Goal: Information Seeking & Learning: Learn about a topic

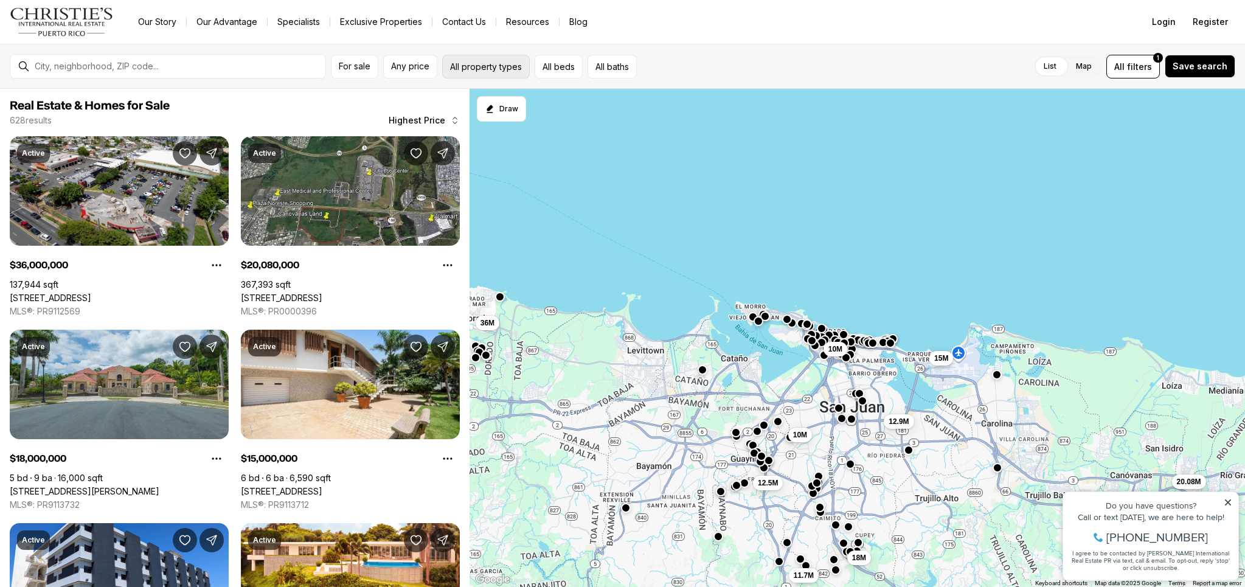
click at [480, 74] on button "All property types" at bounding box center [486, 67] width 88 height 24
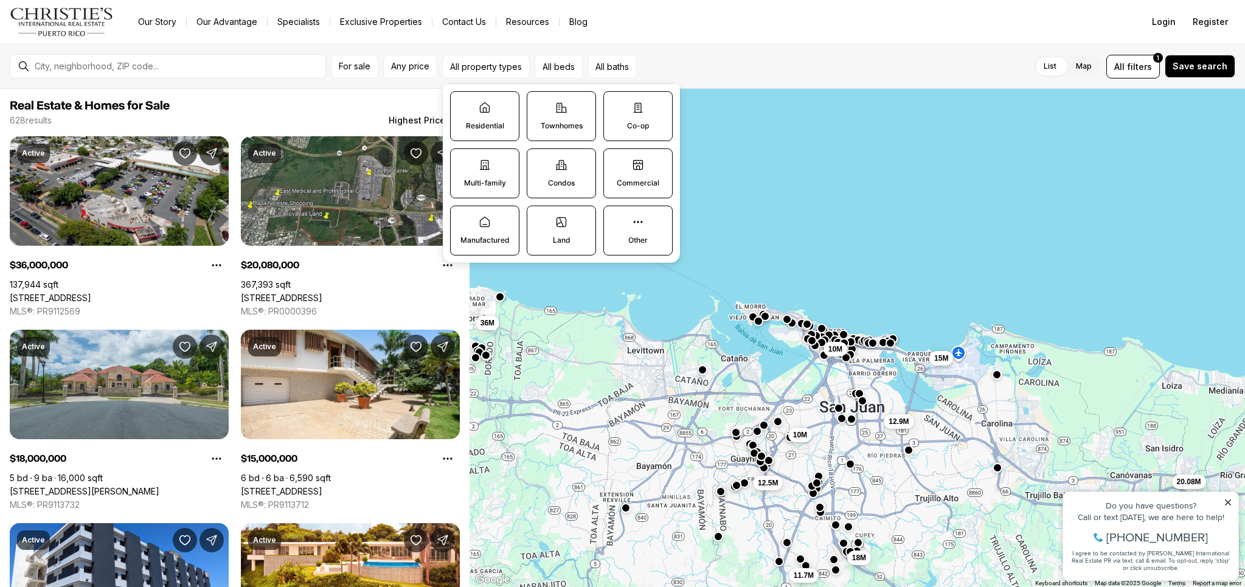
click at [634, 173] on label "Commercial" at bounding box center [637, 173] width 69 height 50
click at [616, 161] on button "Commercial" at bounding box center [610, 155] width 12 height 12
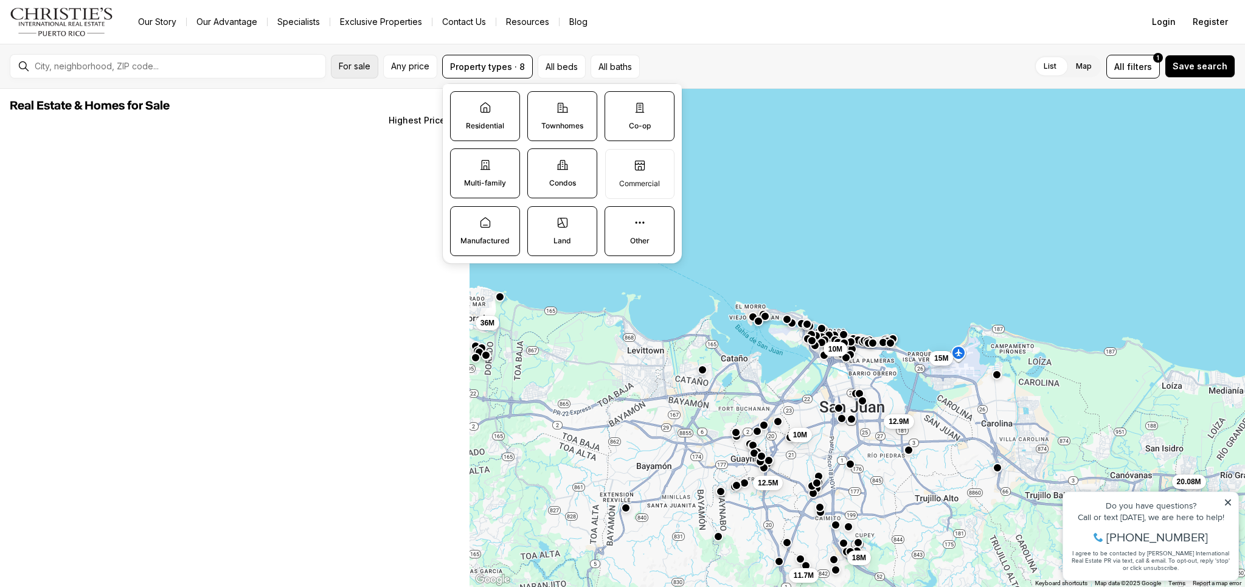
click at [356, 67] on span "For sale" at bounding box center [355, 66] width 32 height 10
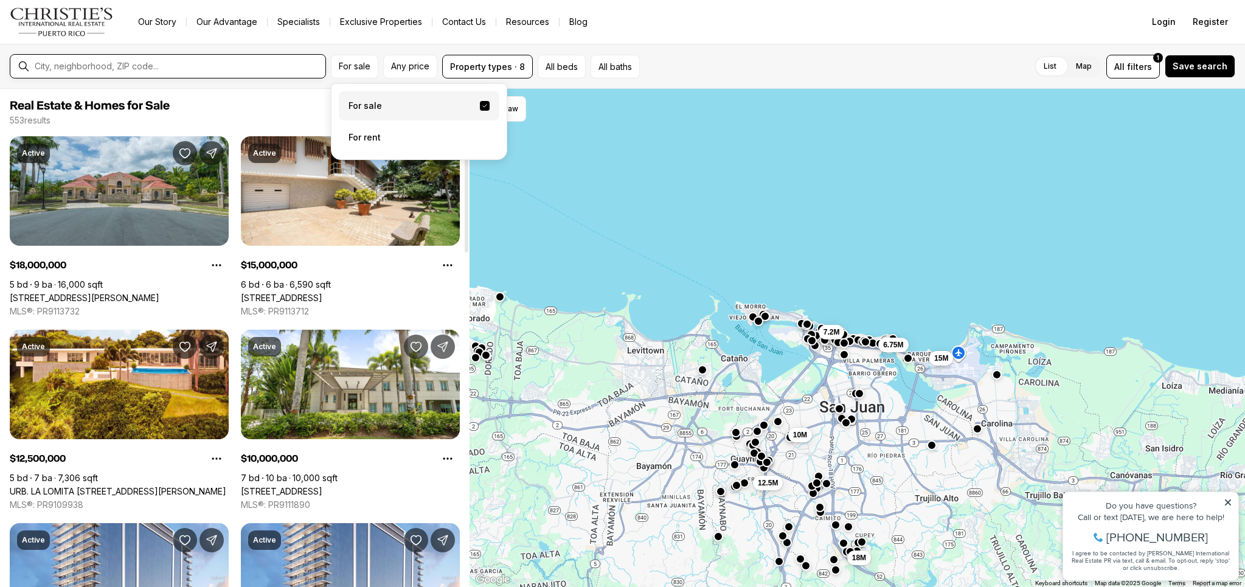
click at [153, 66] on input "text" at bounding box center [178, 66] width 286 height 10
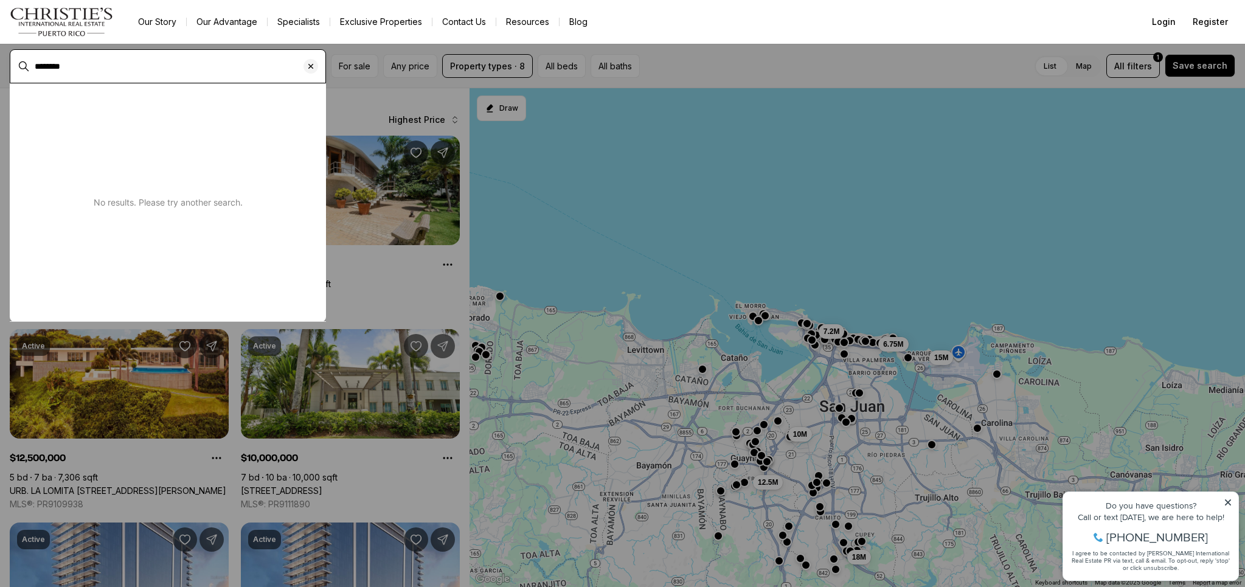
type input "********"
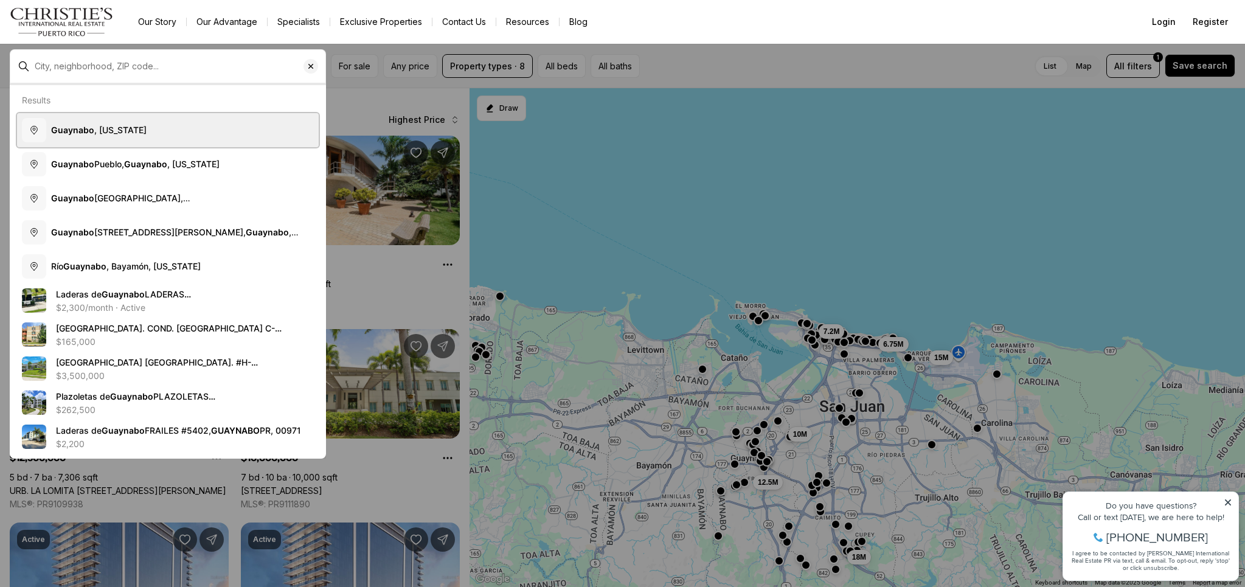
click at [109, 132] on span "Guaynabo , Puerto Rico" at bounding box center [98, 130] width 95 height 10
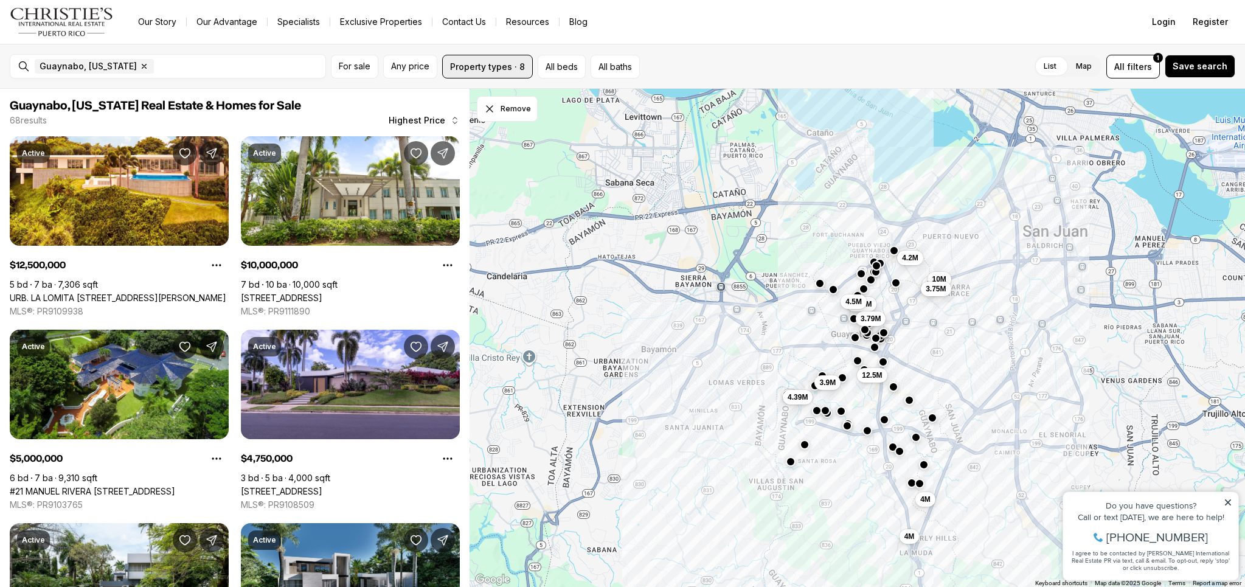
click at [480, 69] on button "Property types · 8" at bounding box center [487, 67] width 91 height 24
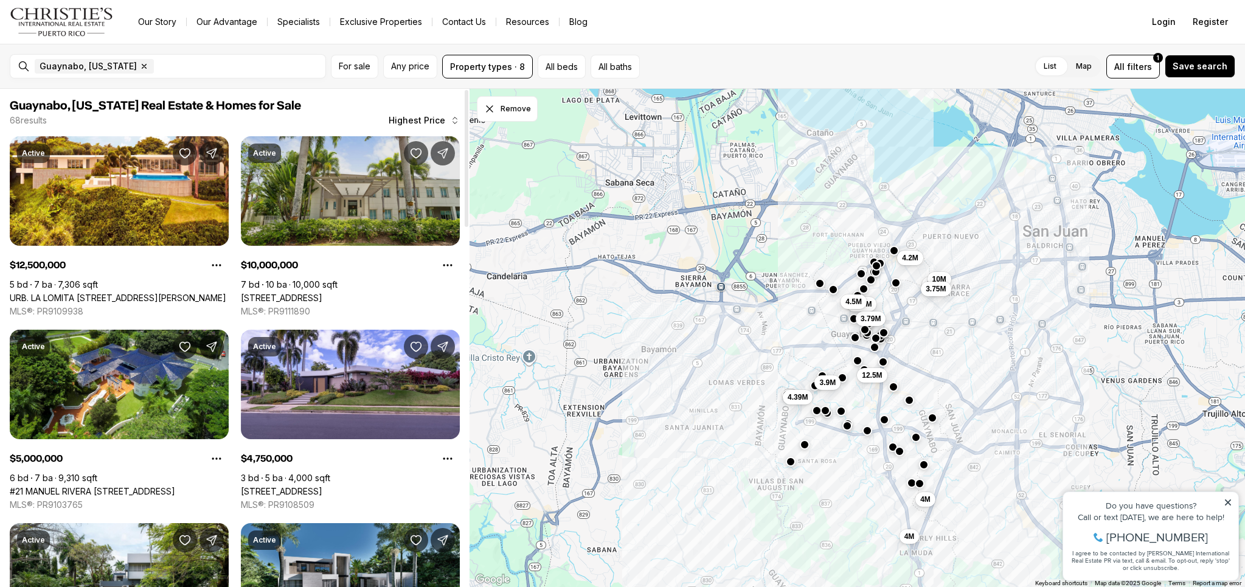
click at [322, 293] on link "9 CASTANA ST, GUAYNABO PR, 00968" at bounding box center [281, 298] width 81 height 11
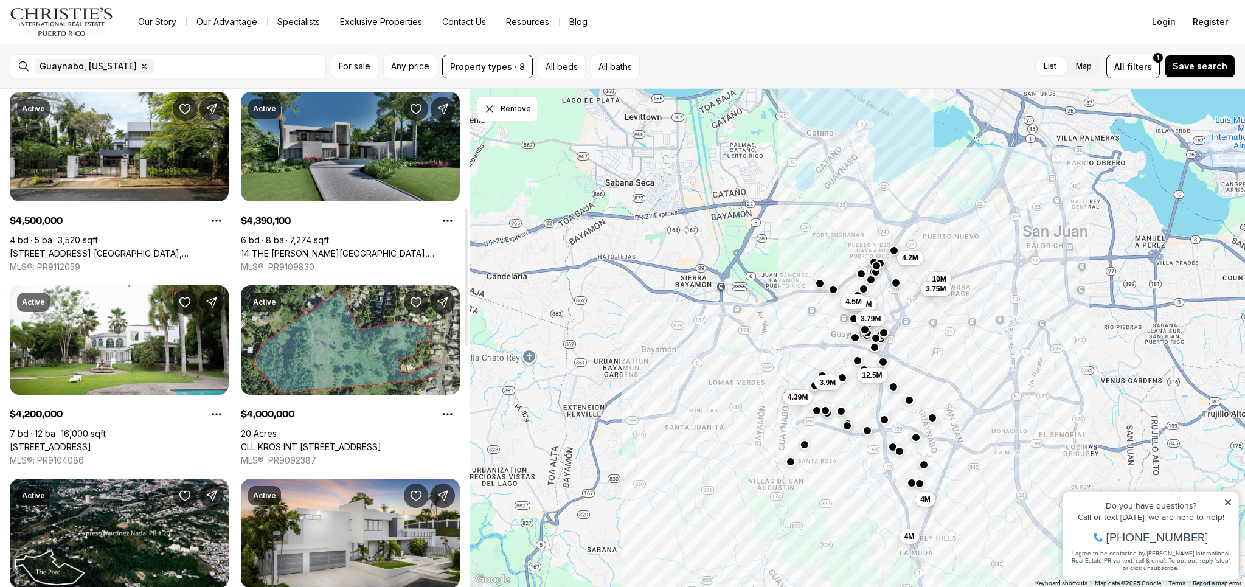
scroll to position [429, 0]
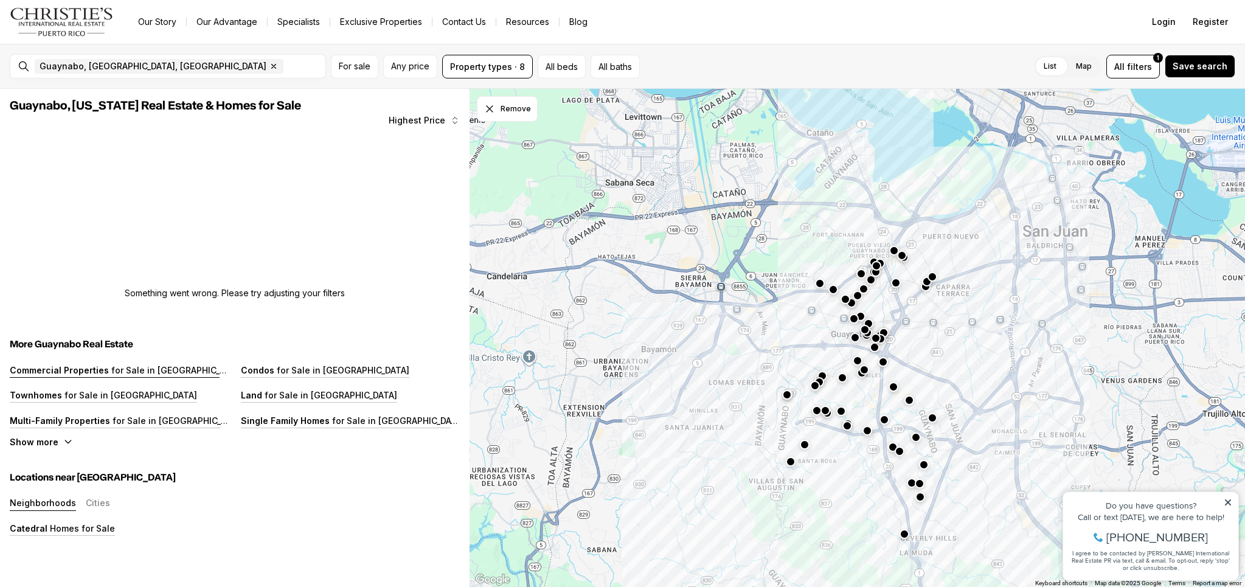
click at [97, 366] on p "Commercial Properties" at bounding box center [59, 370] width 99 height 10
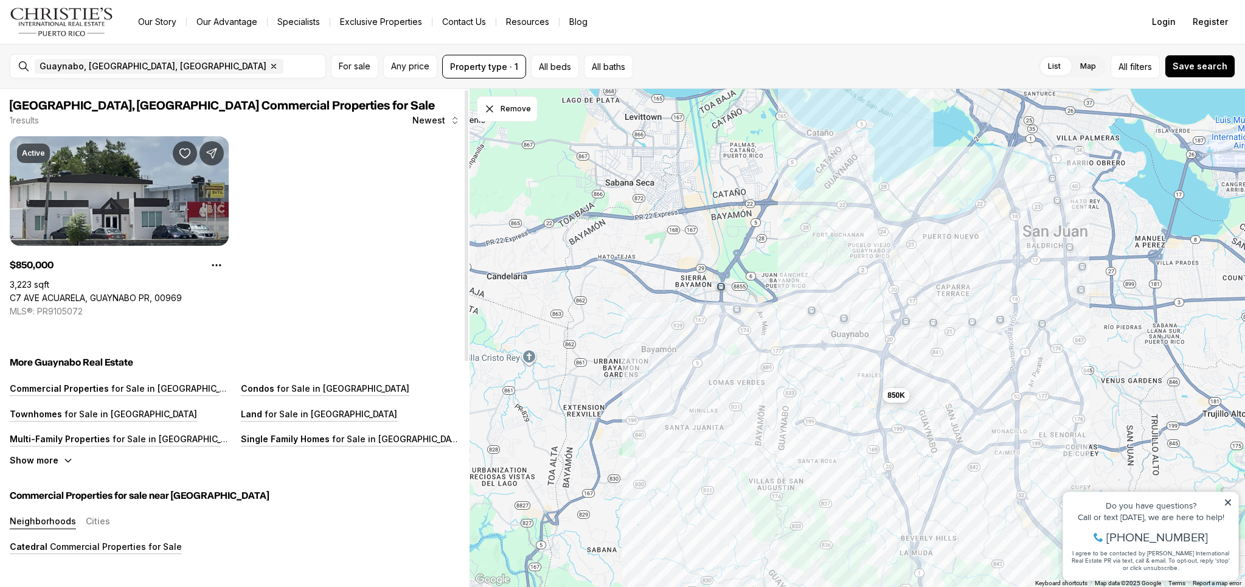
click at [123, 293] on link "C7 AVE ACUARELA, GUAYNABO PR, 00969" at bounding box center [96, 298] width 172 height 11
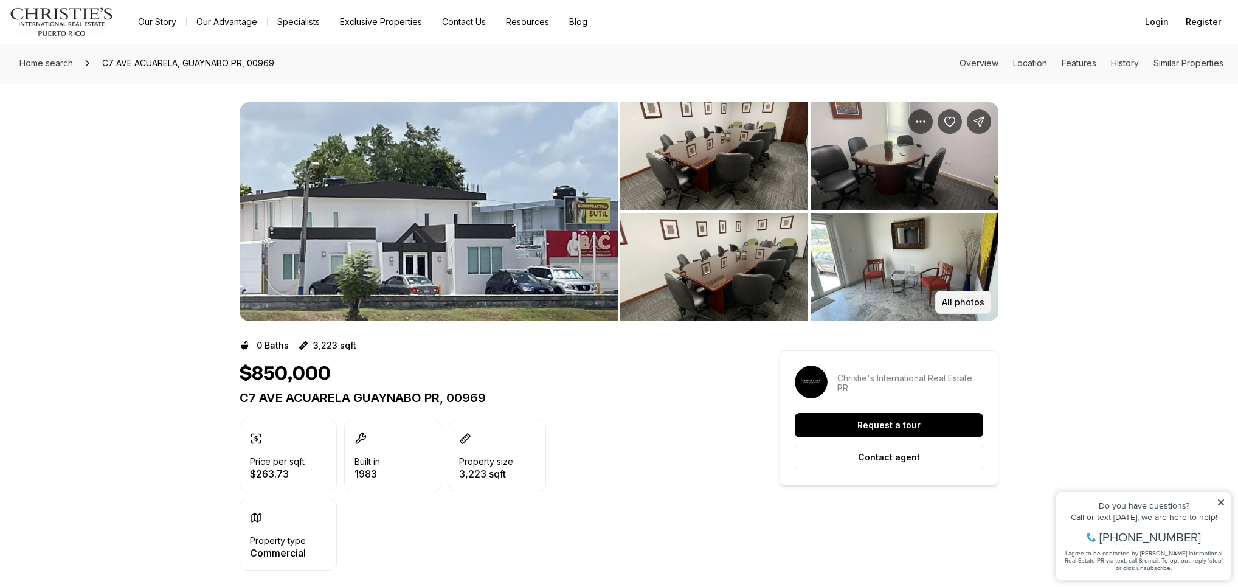
click at [960, 303] on p "All photos" at bounding box center [963, 302] width 43 height 10
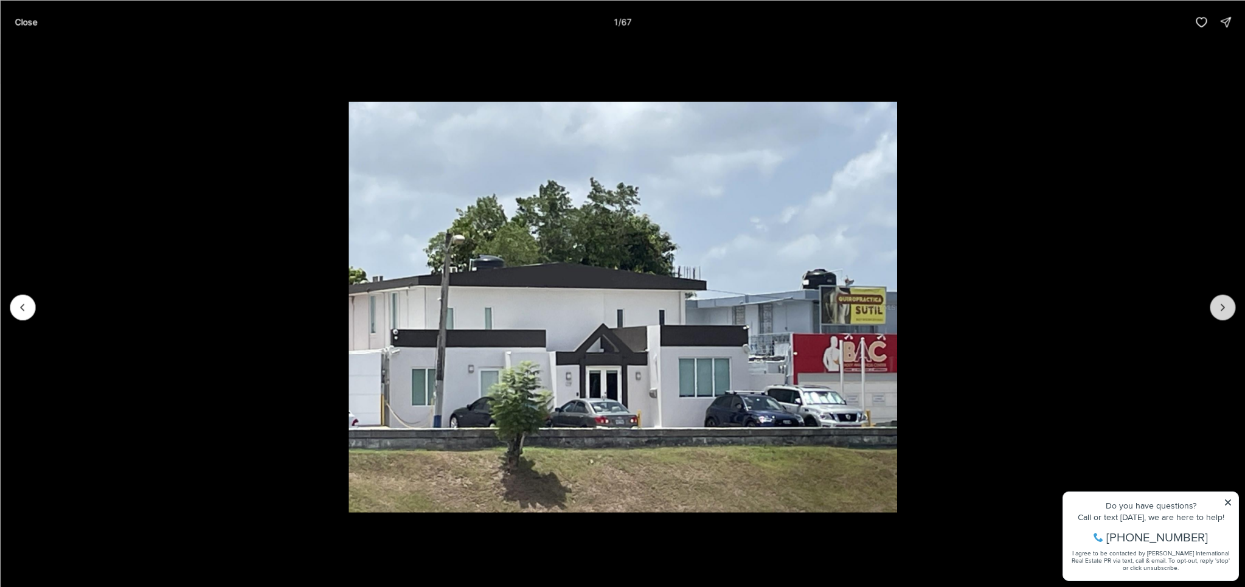
click at [1219, 306] on icon "Next slide" at bounding box center [1222, 307] width 12 height 12
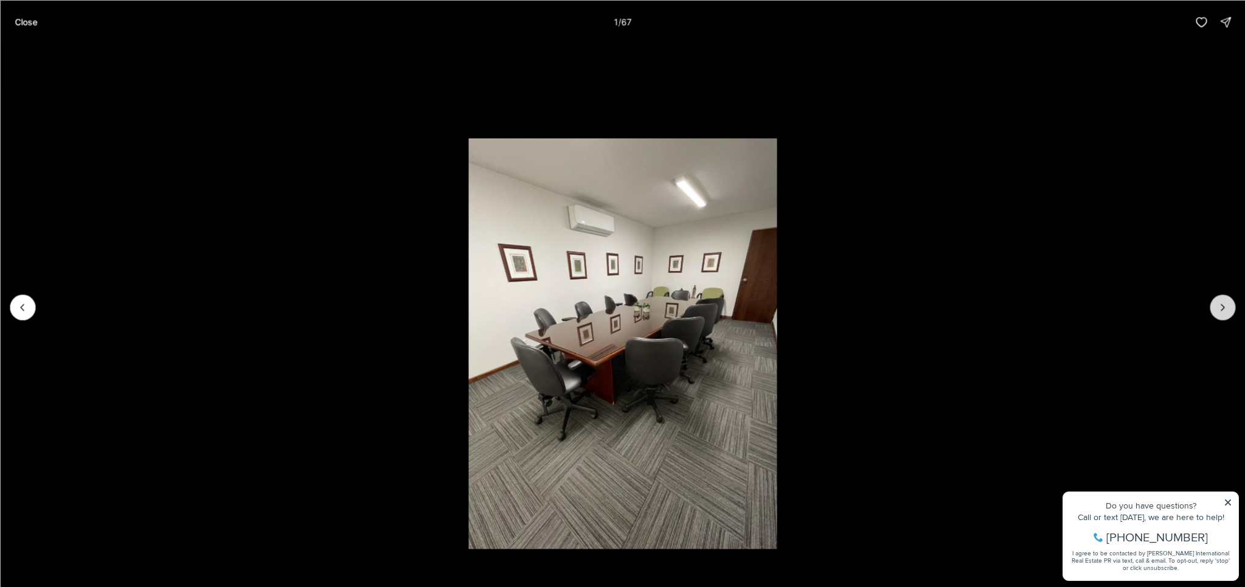
click at [1219, 306] on icon "Next slide" at bounding box center [1222, 307] width 12 height 12
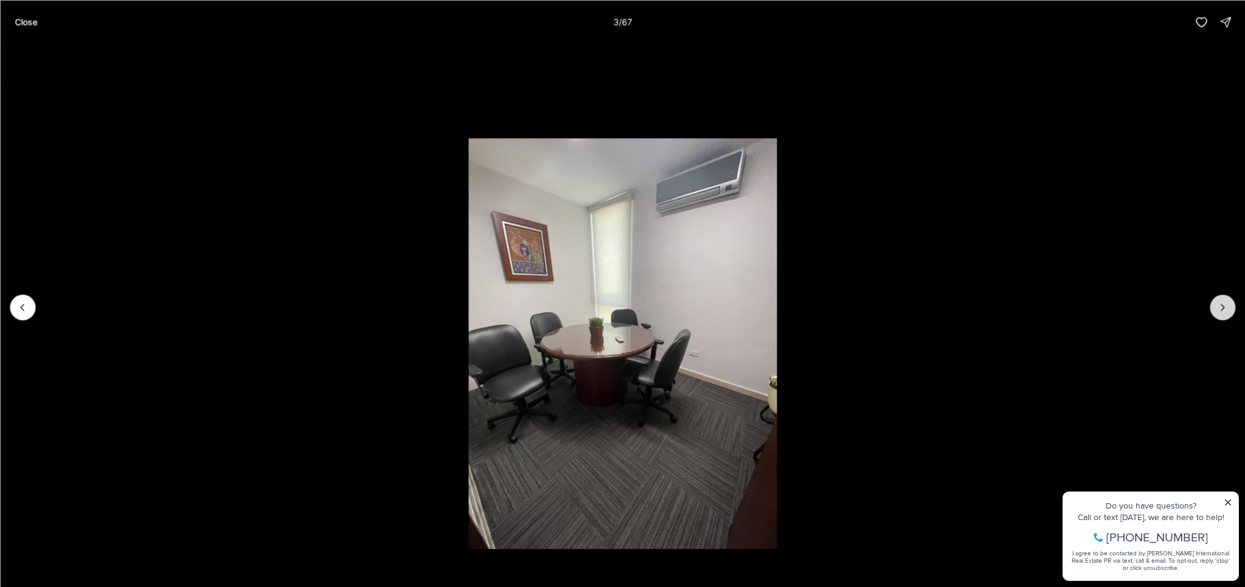
click at [1219, 306] on icon "Next slide" at bounding box center [1222, 307] width 12 height 12
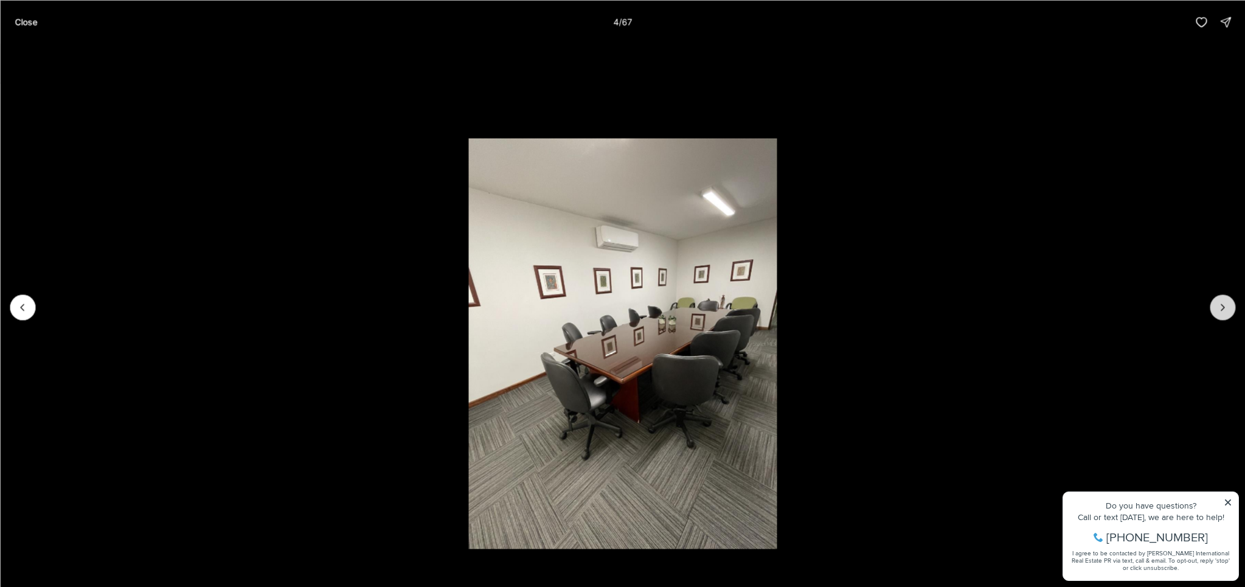
click at [1219, 306] on icon "Next slide" at bounding box center [1222, 307] width 12 height 12
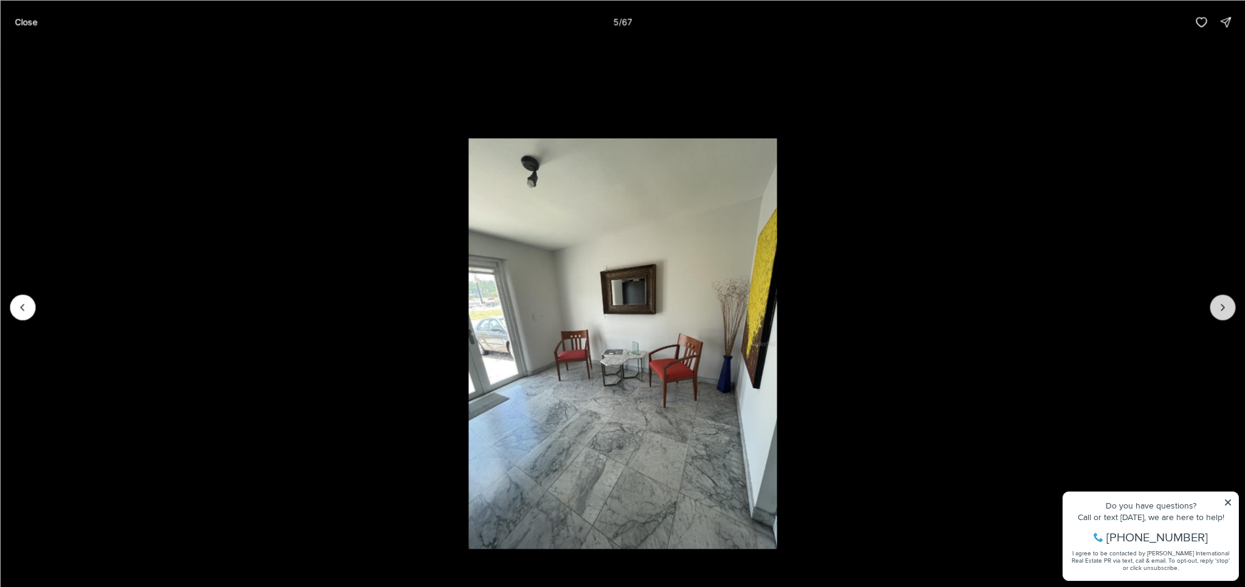
click at [1219, 306] on icon "Next slide" at bounding box center [1222, 307] width 12 height 12
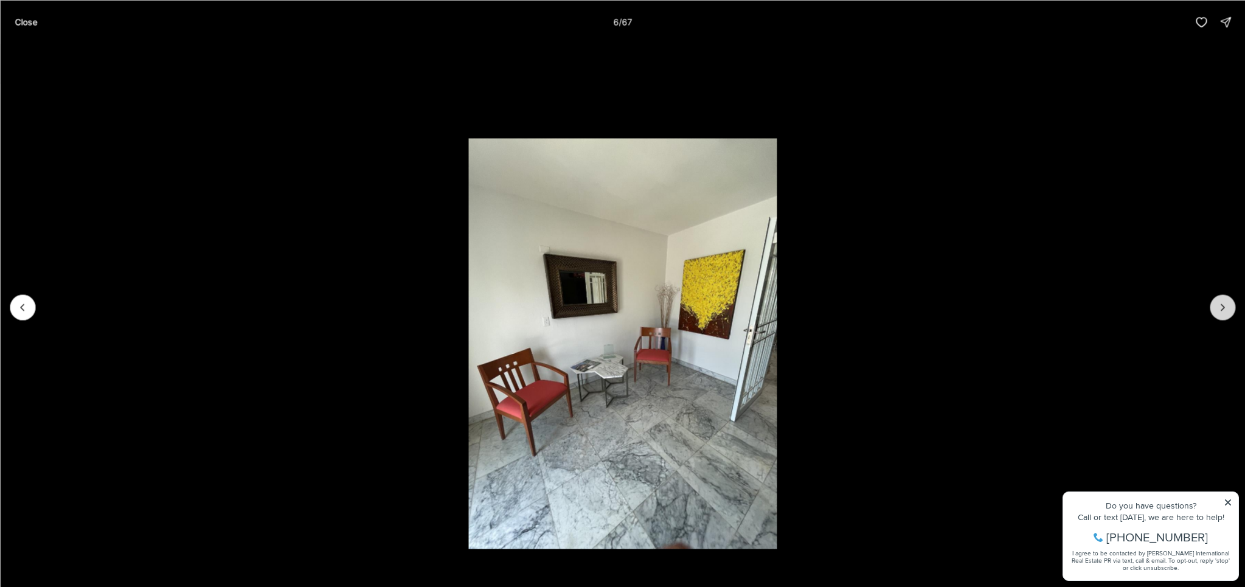
click at [1219, 306] on icon "Next slide" at bounding box center [1222, 307] width 12 height 12
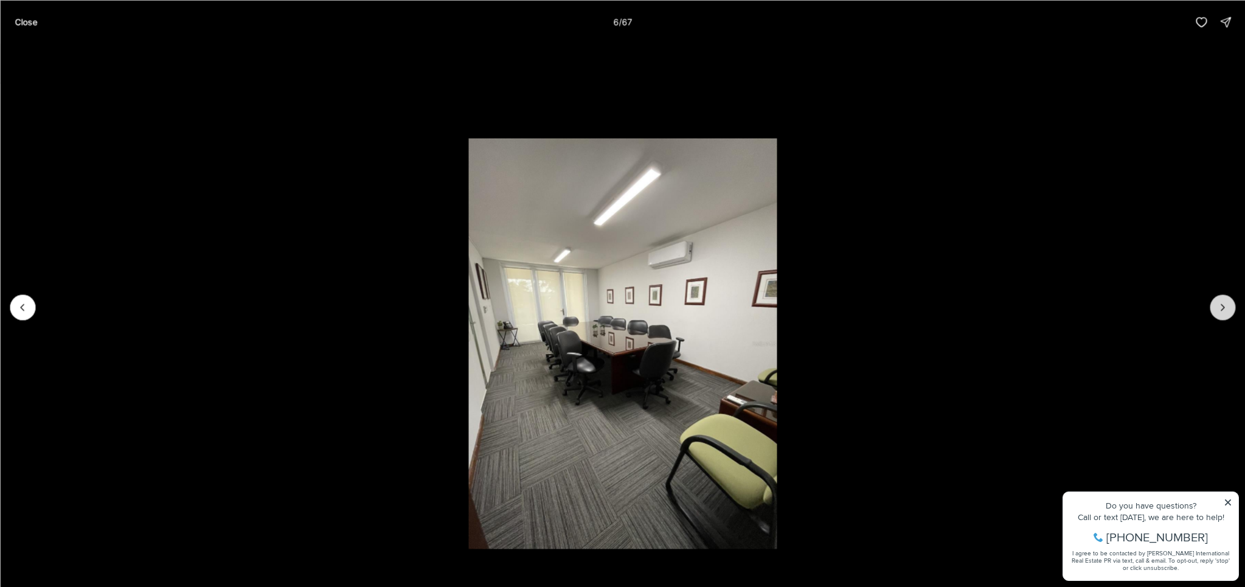
click at [1219, 306] on icon "Next slide" at bounding box center [1222, 307] width 12 height 12
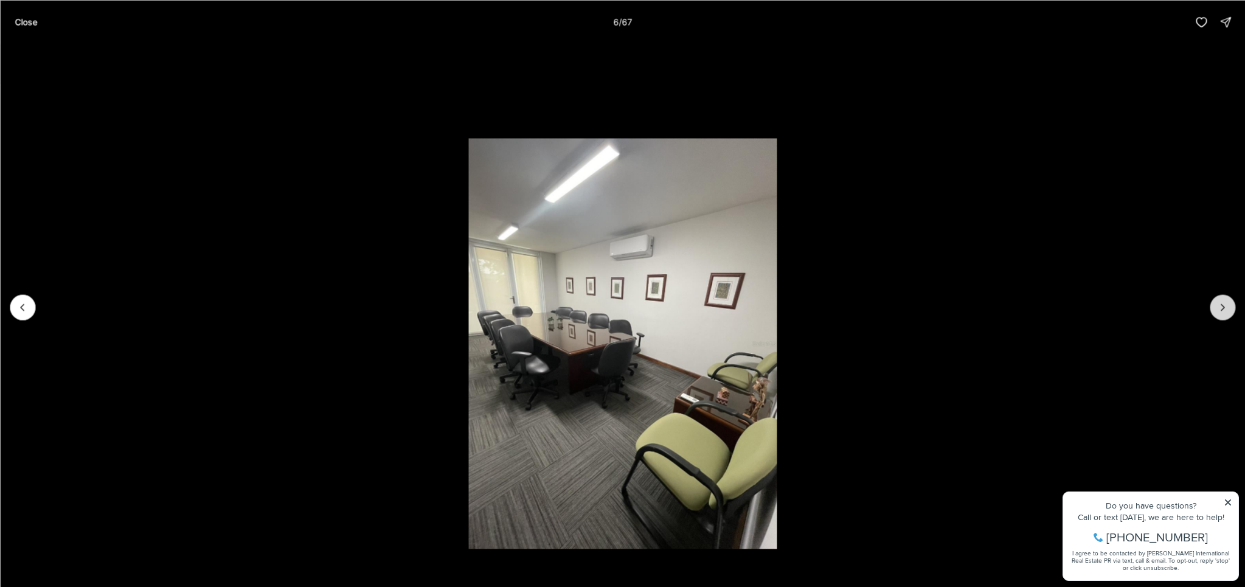
click at [1219, 306] on icon "Next slide" at bounding box center [1222, 307] width 12 height 12
